Goal: Information Seeking & Learning: Learn about a topic

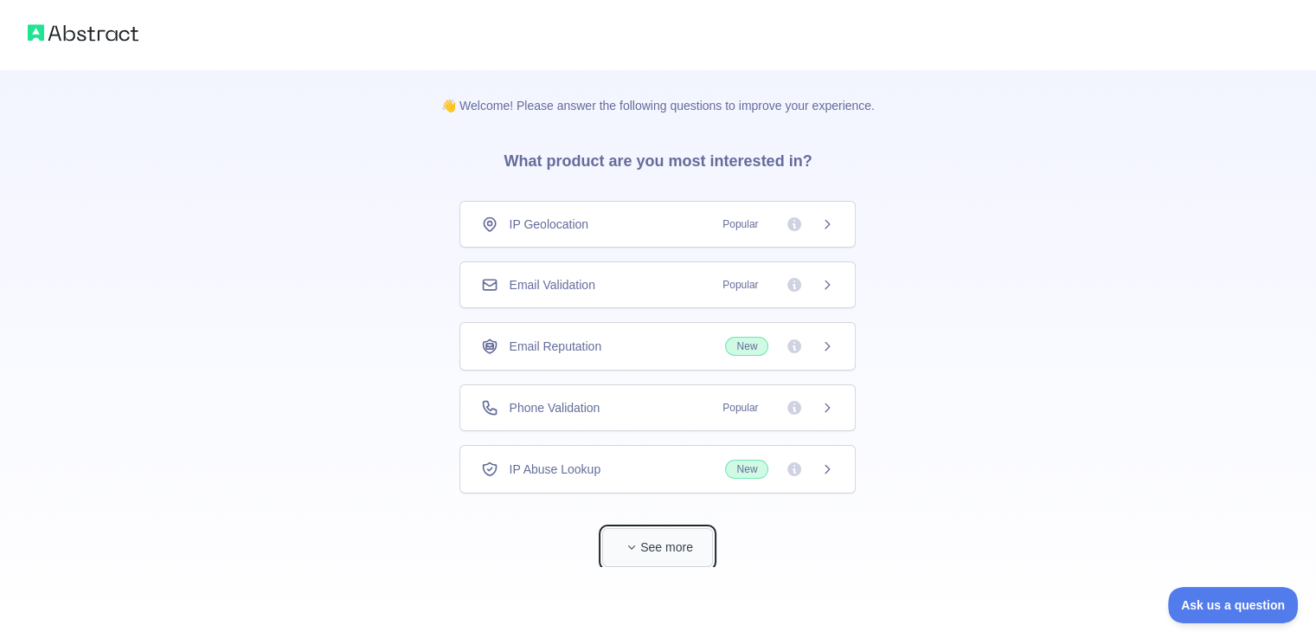
click at [682, 540] on button "See more" at bounding box center [657, 547] width 111 height 39
click at [640, 344] on div "Email Reputation New" at bounding box center [657, 346] width 353 height 19
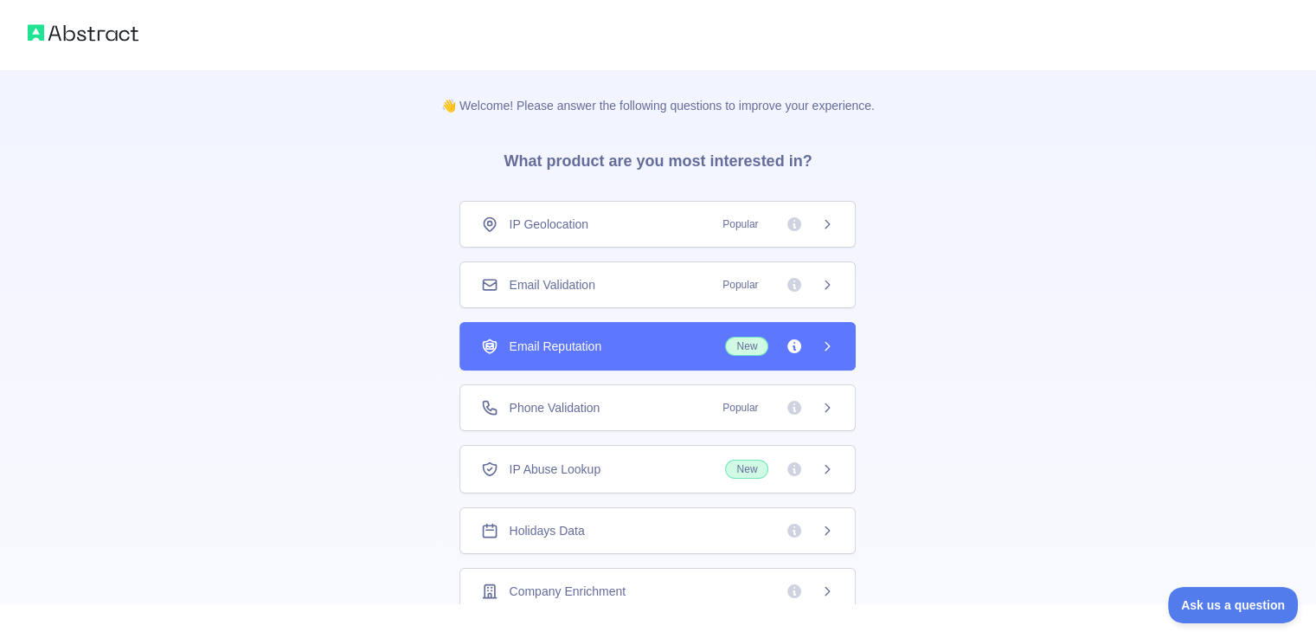
click at [621, 404] on div "Phone Validation Popular" at bounding box center [657, 407] width 353 height 17
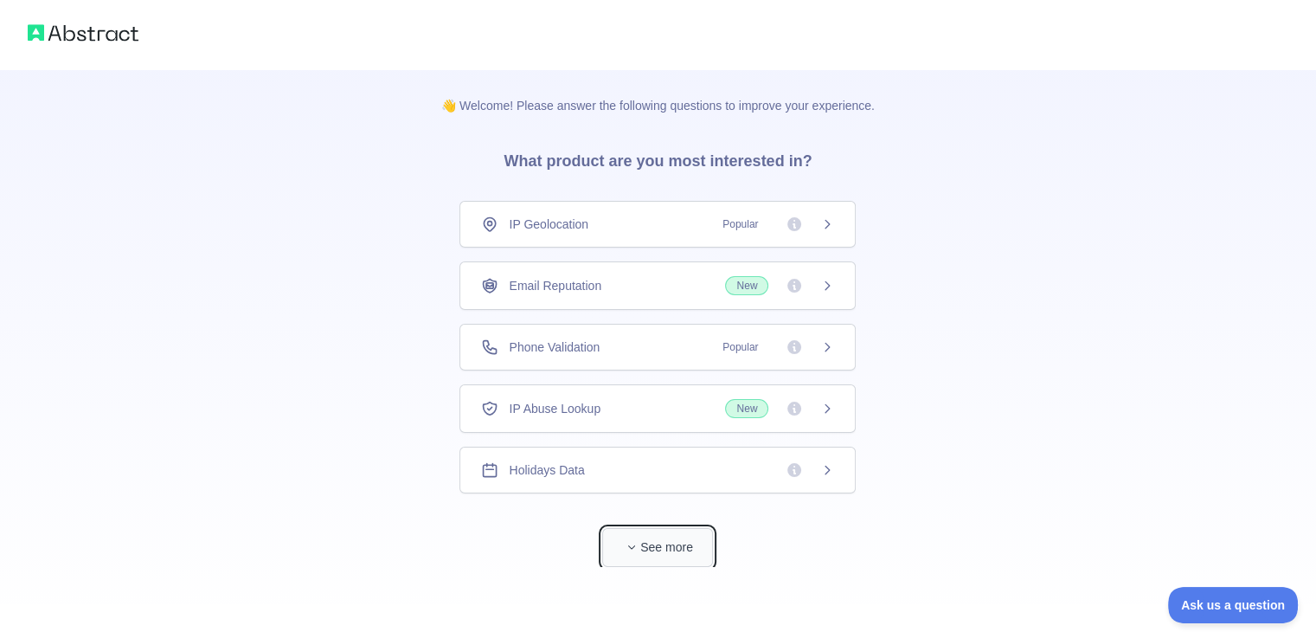
click at [667, 553] on button "See more" at bounding box center [657, 547] width 111 height 39
click at [618, 294] on div "Email Reputation New" at bounding box center [658, 285] width 396 height 48
click at [633, 558] on button "See more" at bounding box center [657, 547] width 111 height 39
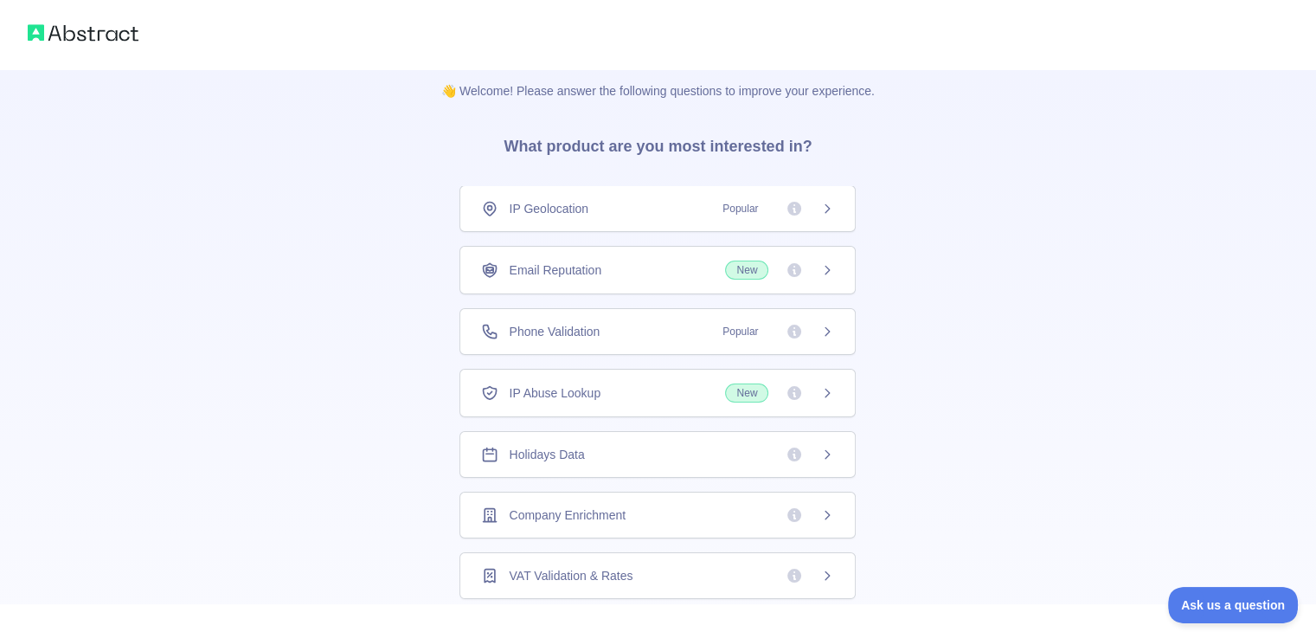
scroll to position [7, 0]
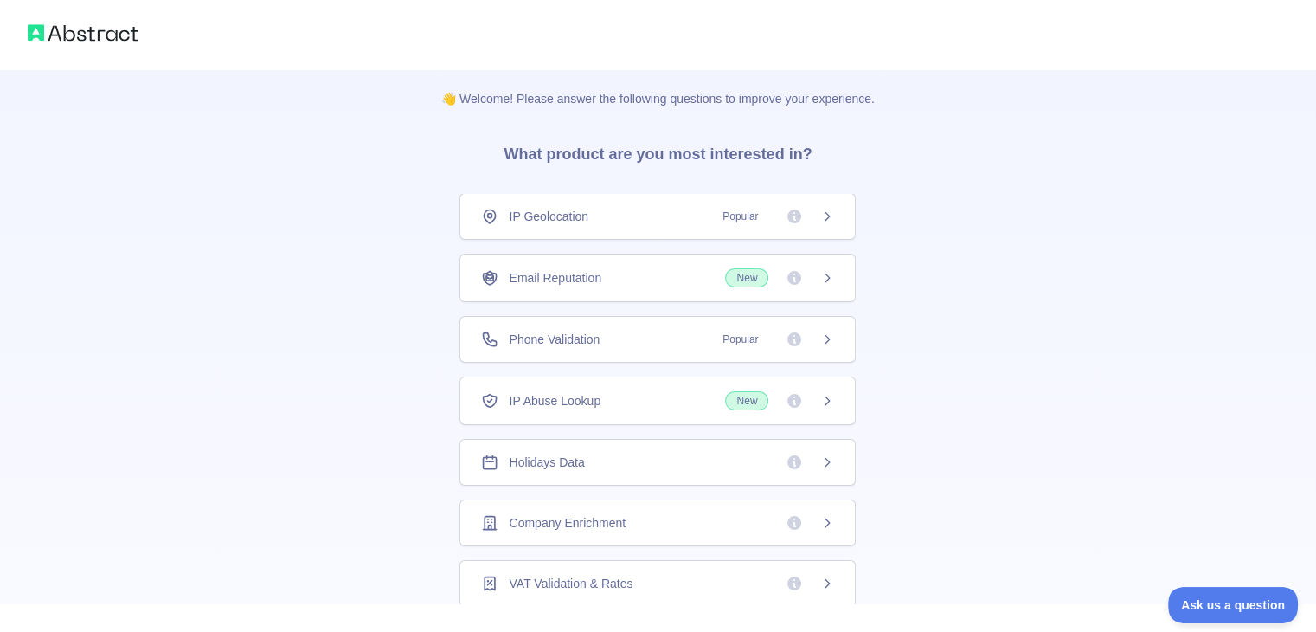
click at [821, 277] on icon at bounding box center [828, 278] width 14 height 14
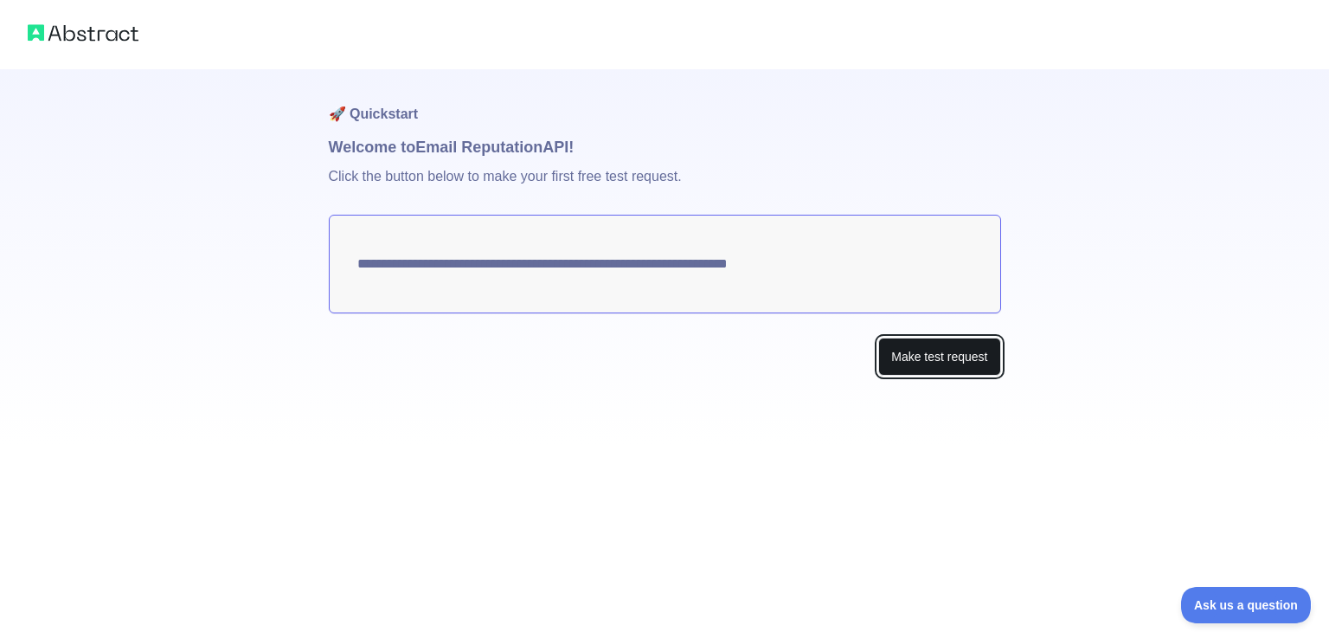
click at [917, 359] on button "Make test request" at bounding box center [939, 357] width 122 height 39
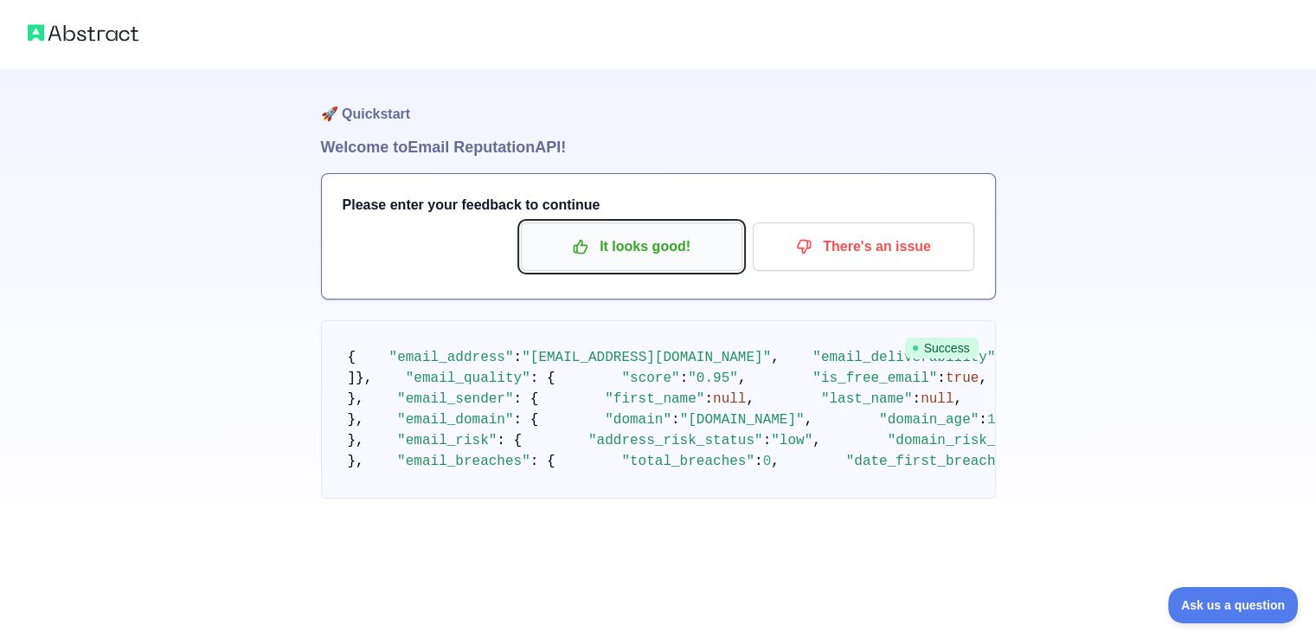
click at [659, 260] on p "It looks good!" at bounding box center [632, 246] width 196 height 29
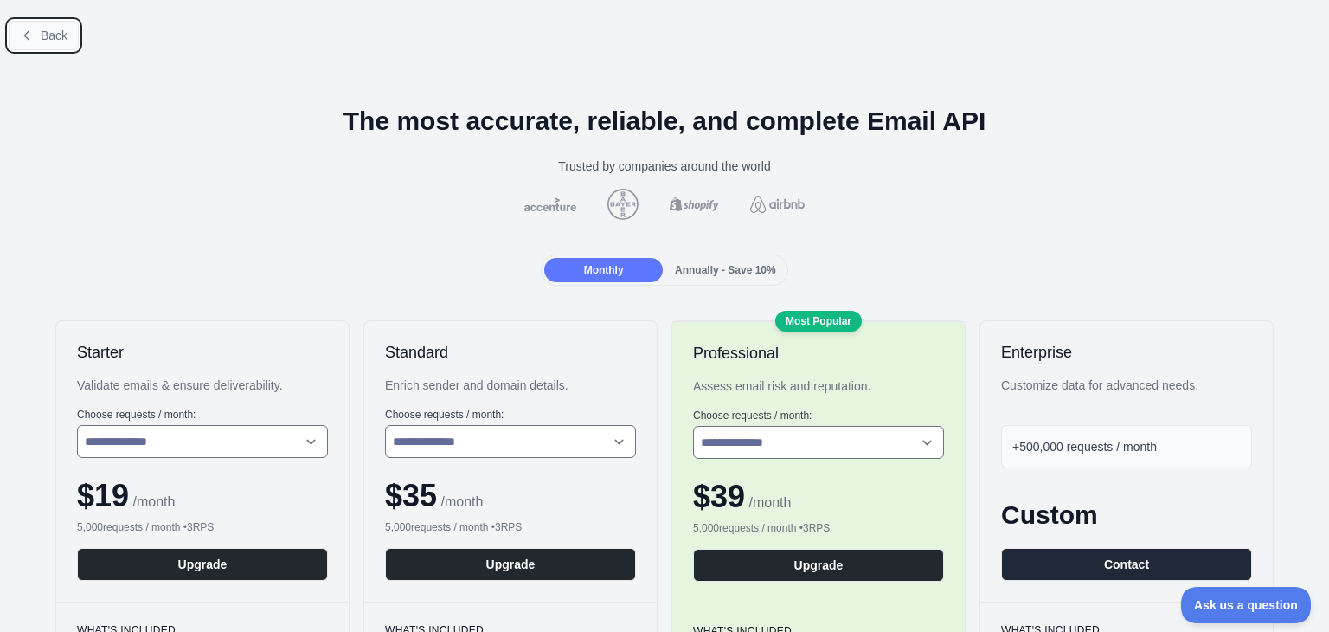
click at [31, 41] on icon at bounding box center [27, 36] width 14 height 14
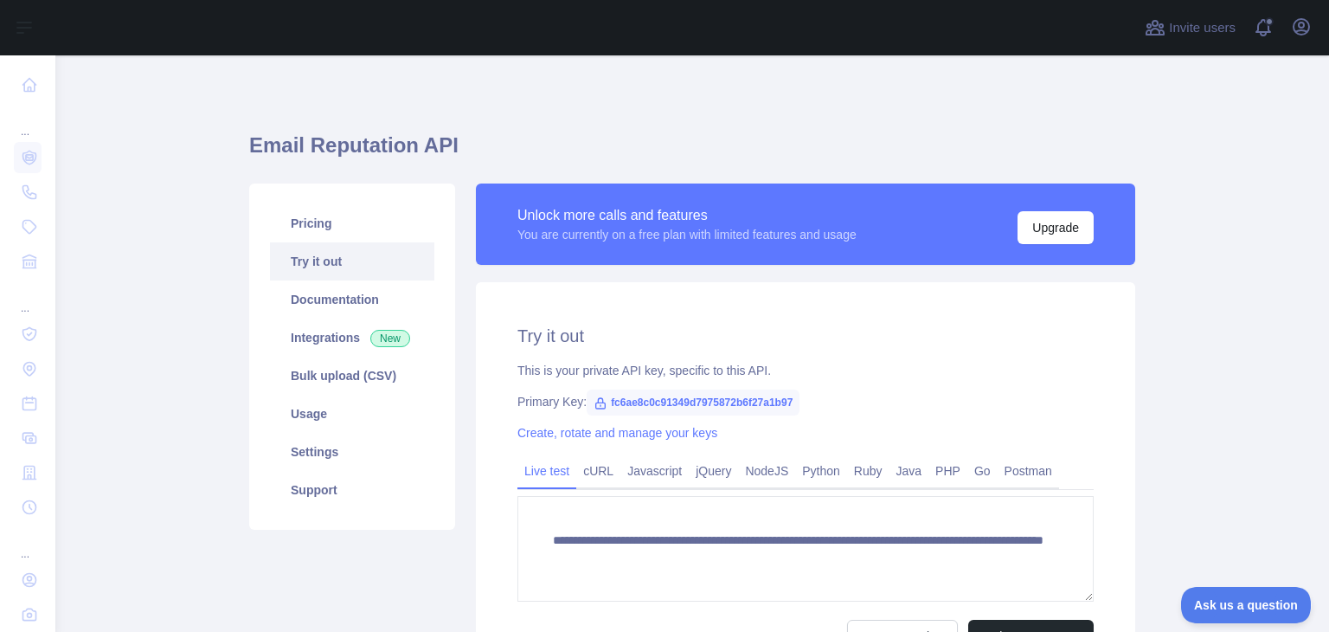
click at [635, 403] on span "fc6ae8c0c91349d7975872b6f27a1b97" at bounding box center [693, 402] width 213 height 26
copy span "fc6ae8c0c91349d7975872b6f27a1b97"
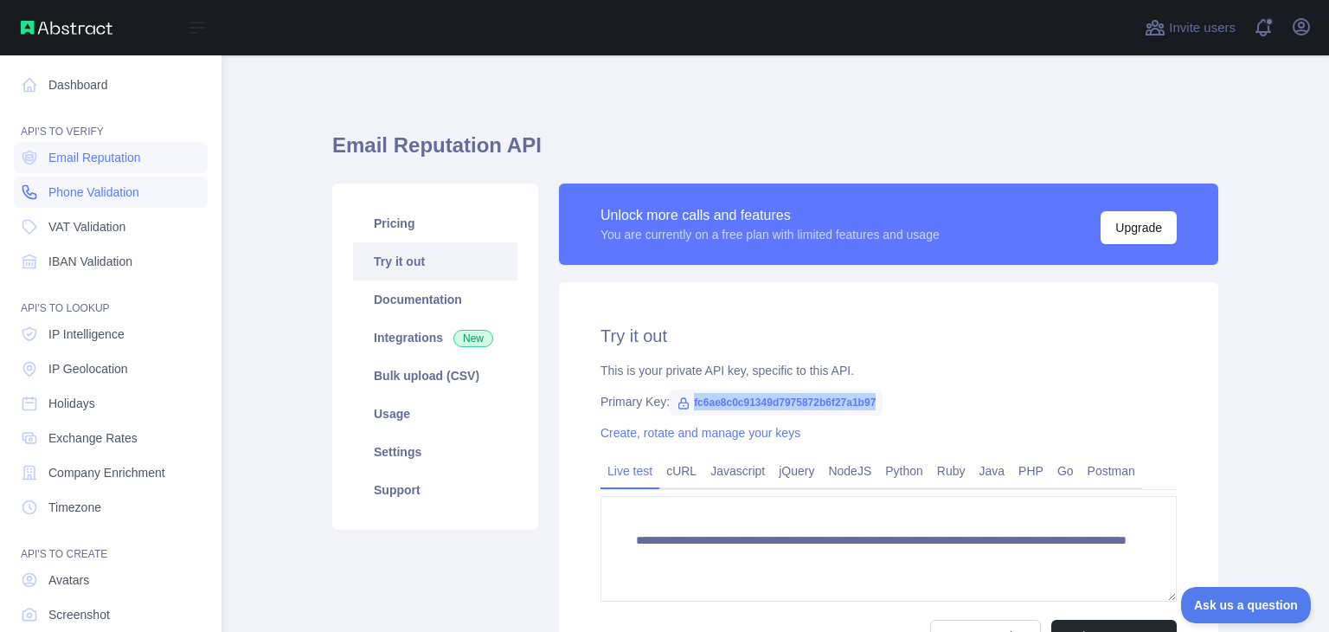
click at [90, 191] on span "Phone Validation" at bounding box center [93, 191] width 91 height 17
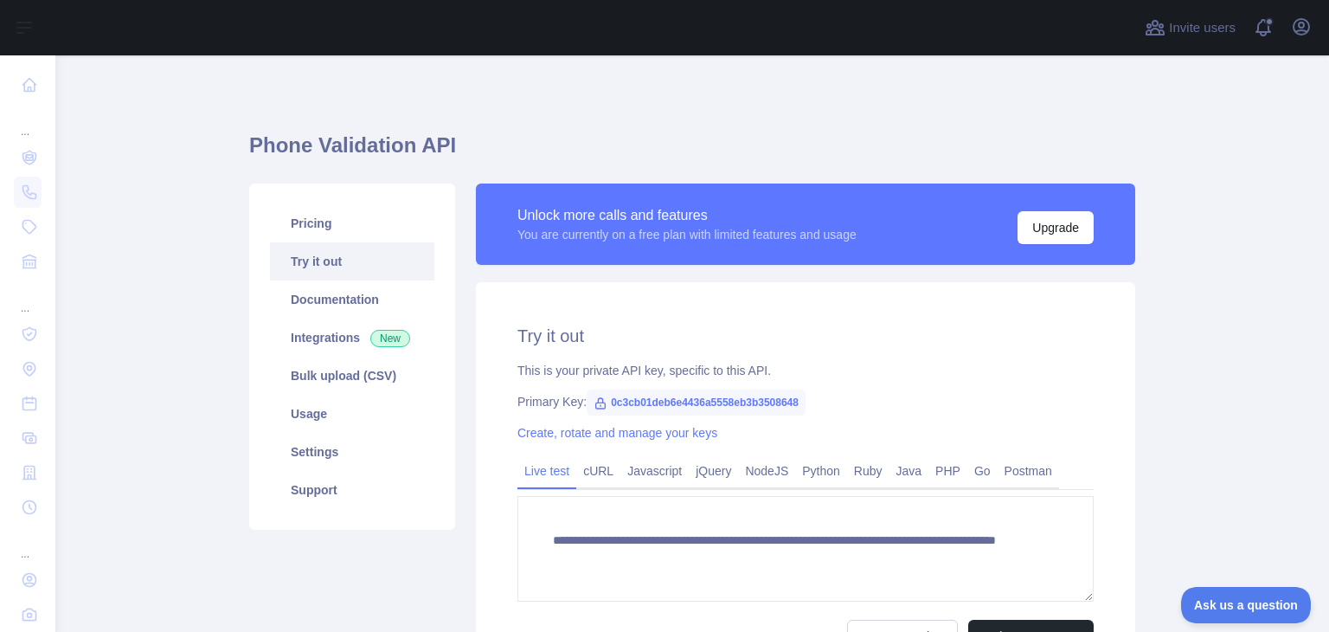
click at [682, 402] on span "0c3cb01deb6e4436a5558eb3b3508648" at bounding box center [696, 402] width 219 height 26
click at [663, 396] on span "0c3cb01deb6e4436a5558eb3b3508648" at bounding box center [696, 402] width 219 height 26
